Goal: Transaction & Acquisition: Book appointment/travel/reservation

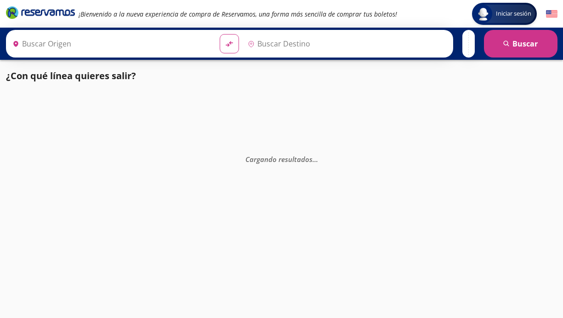
type input "[GEOGRAPHIC_DATA], [GEOGRAPHIC_DATA]"
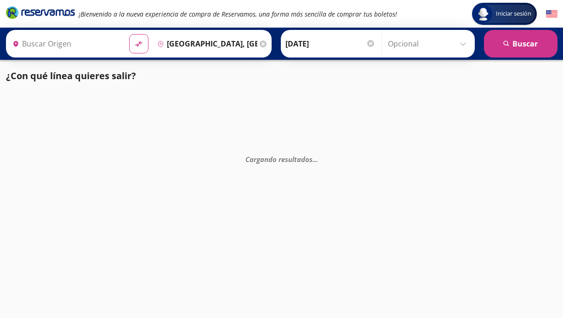
type input "[GEOGRAPHIC_DATA], [GEOGRAPHIC_DATA]"
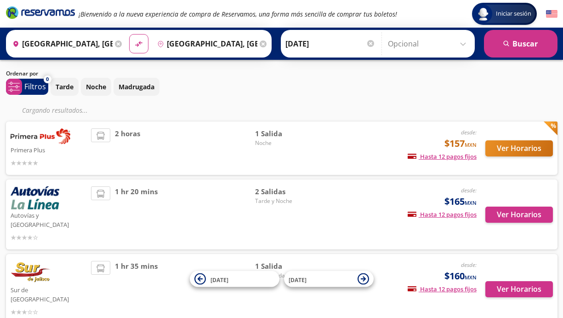
scroll to position [26, 0]
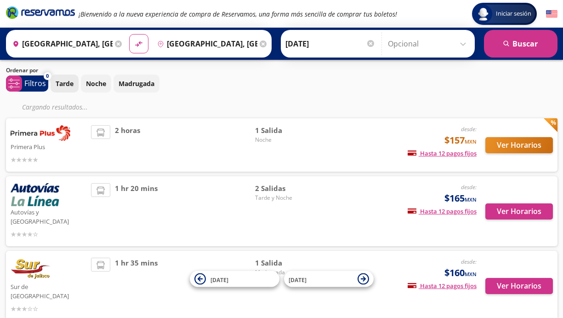
click at [66, 90] on button "Tarde" at bounding box center [65, 83] width 28 height 18
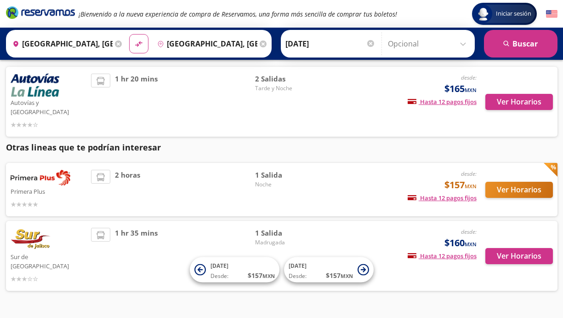
scroll to position [60, 0]
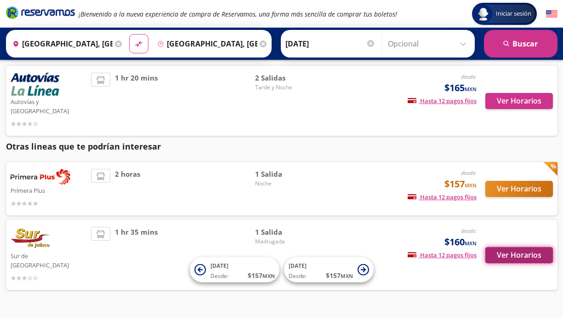
click at [513, 247] on button "Ver Horarios" at bounding box center [519, 255] width 68 height 16
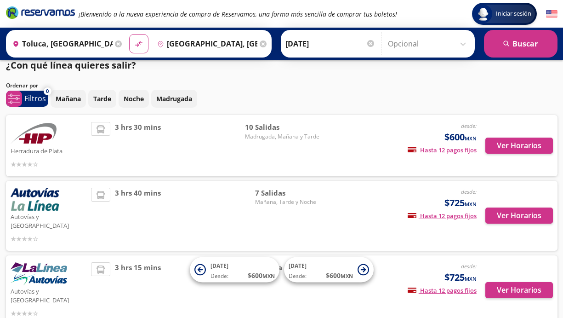
scroll to position [2, 0]
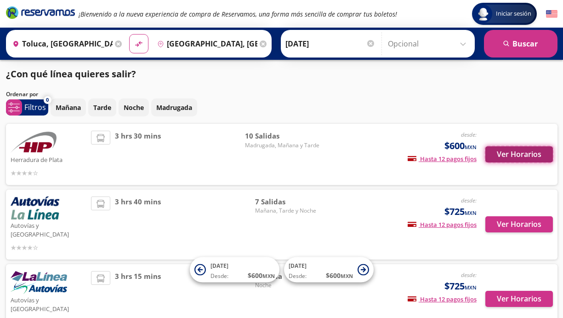
click at [500, 154] on button "Ver Horarios" at bounding box center [519, 154] width 68 height 16
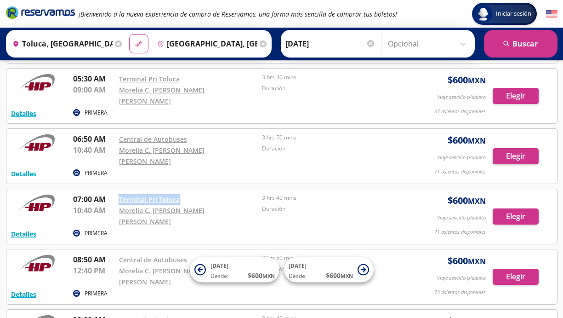
scroll to position [99, 0]
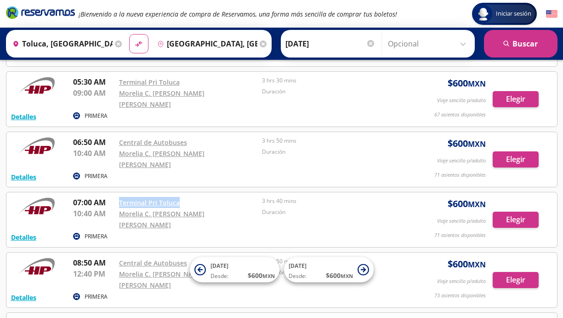
click at [192, 197] on div "Terminal Pri Toluca" at bounding box center [188, 202] width 139 height 11
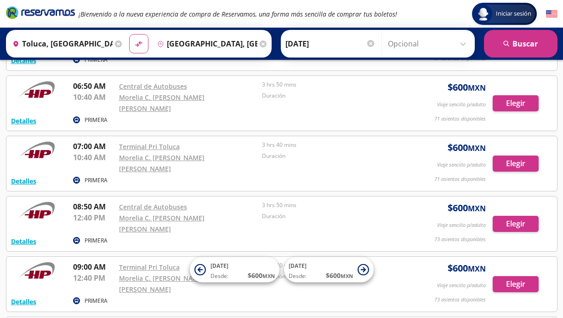
scroll to position [0, 0]
